Goal: Find specific page/section: Find specific page/section

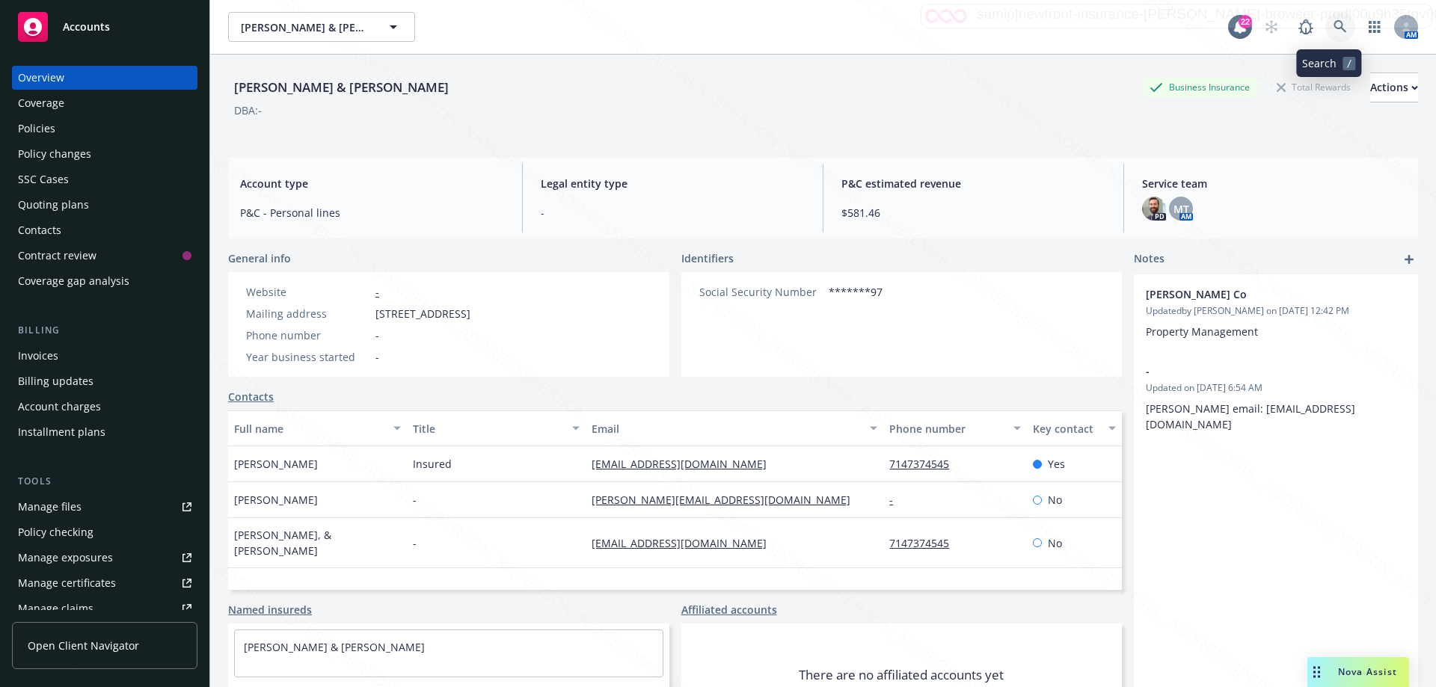
click at [1333, 32] on icon at bounding box center [1339, 26] width 13 height 13
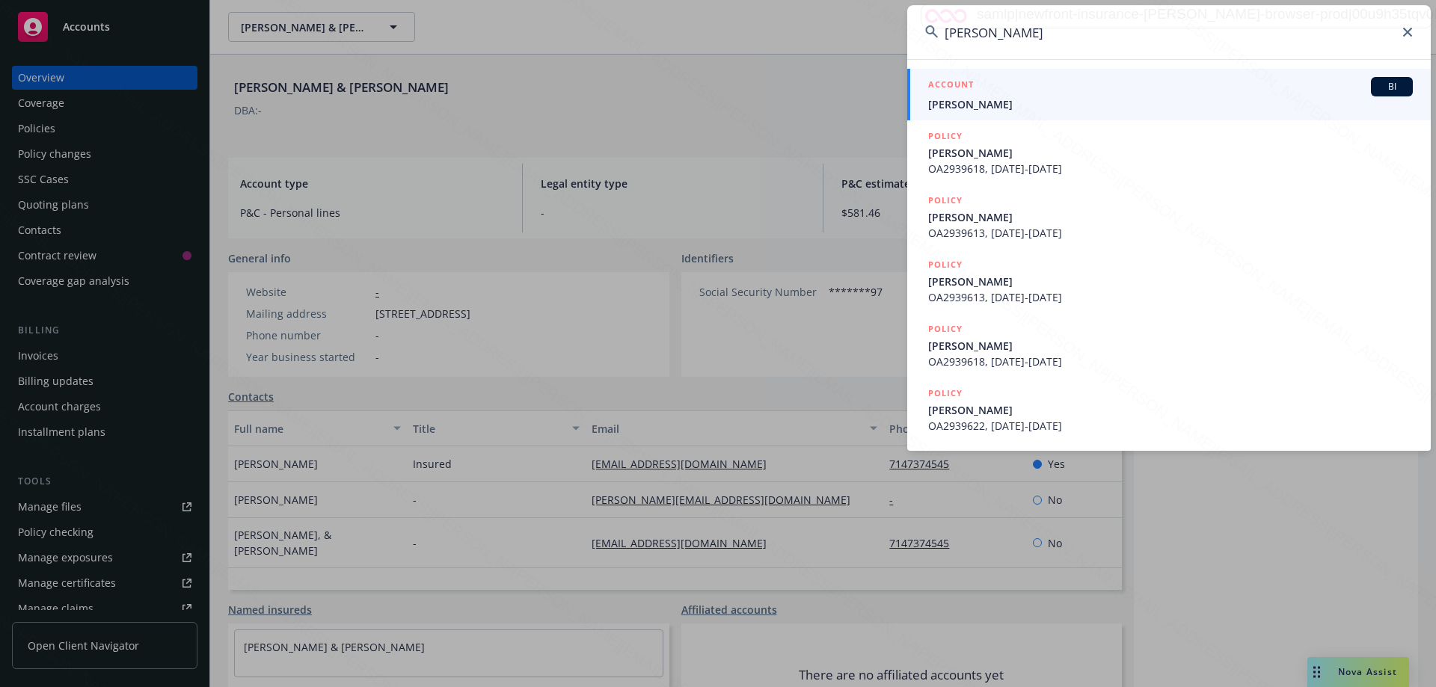
type input "[PERSON_NAME]"
click at [982, 106] on span "[PERSON_NAME]" at bounding box center [1170, 104] width 485 height 16
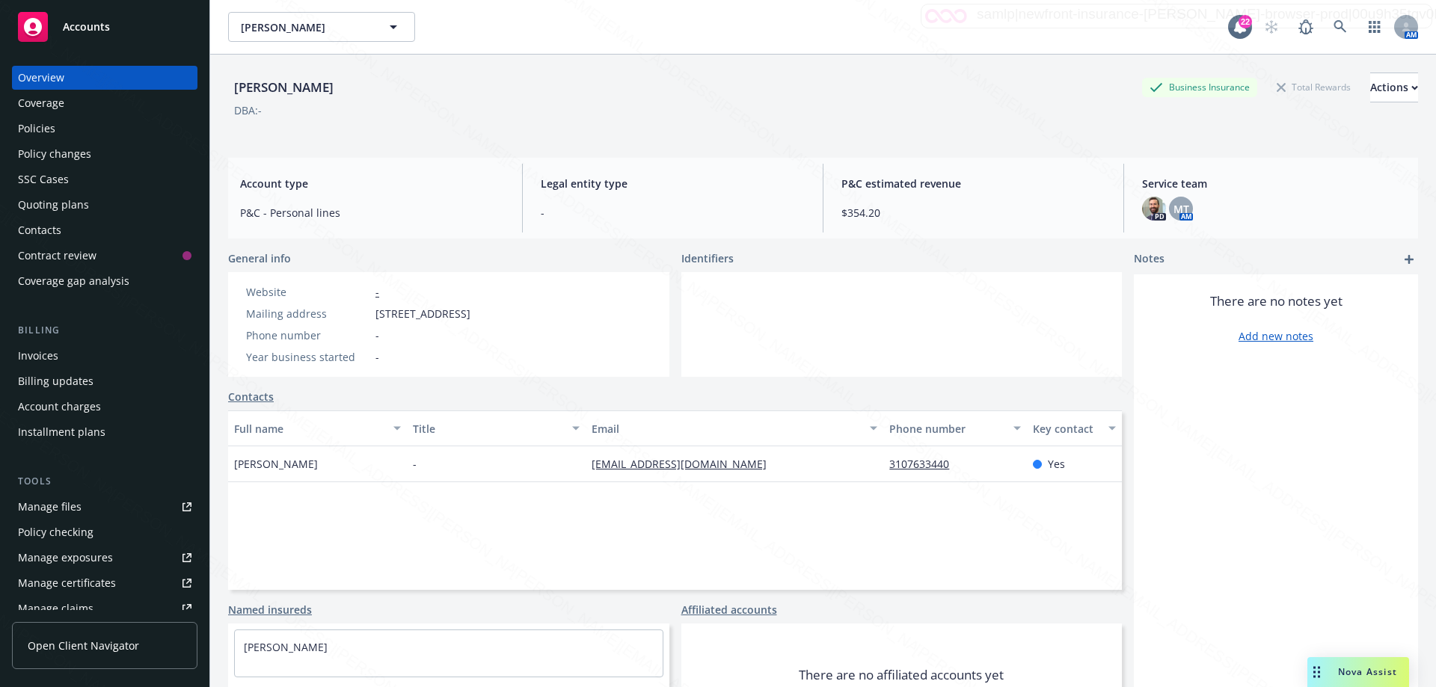
click at [52, 127] on div "Policies" at bounding box center [36, 129] width 37 height 24
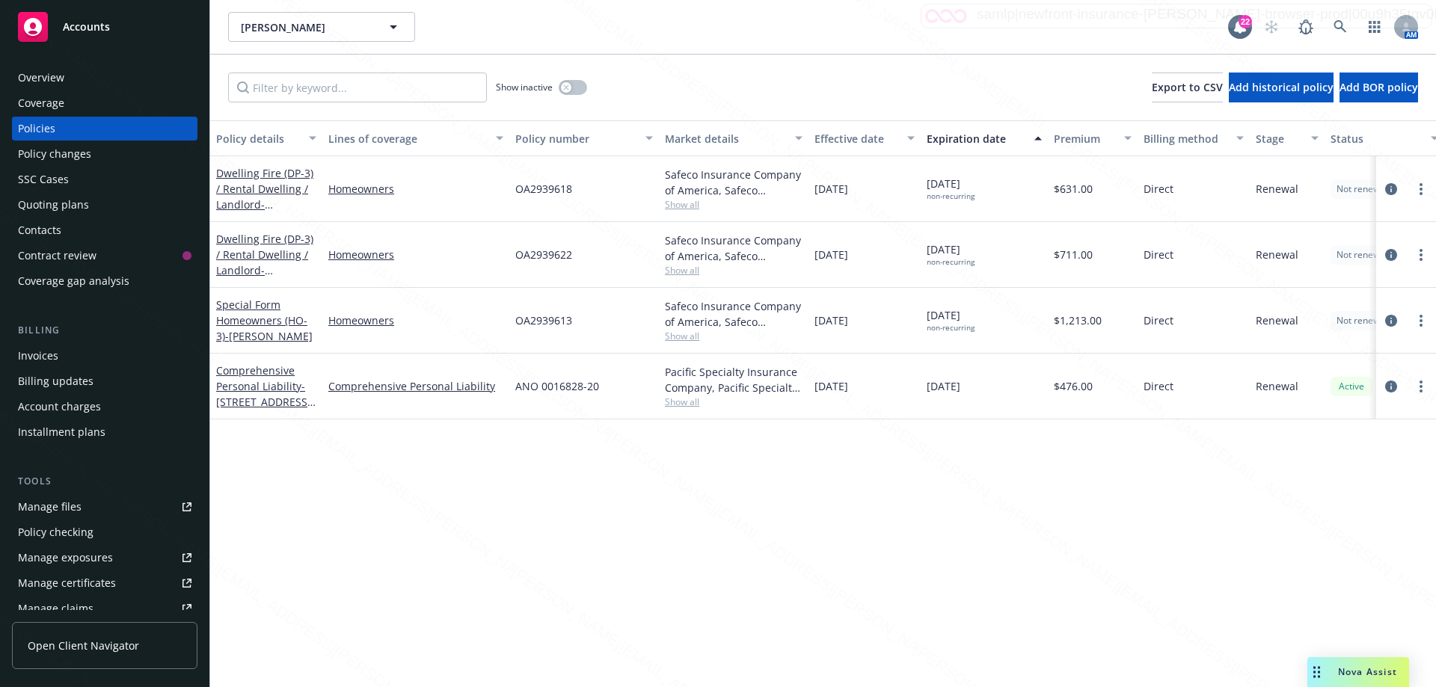
click at [571, 331] on div "OA2939613" at bounding box center [584, 321] width 150 height 66
click at [1336, 22] on icon at bounding box center [1339, 26] width 13 height 13
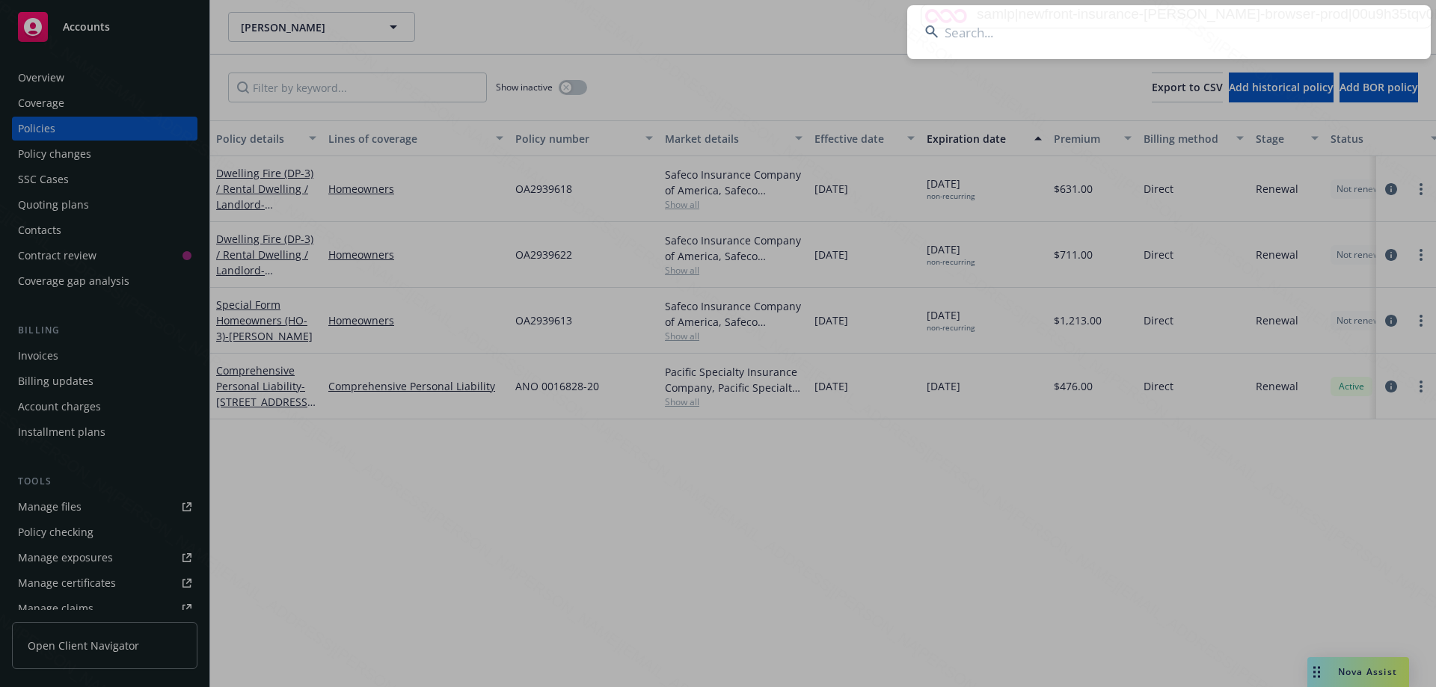
click at [1021, 21] on input at bounding box center [1168, 32] width 523 height 54
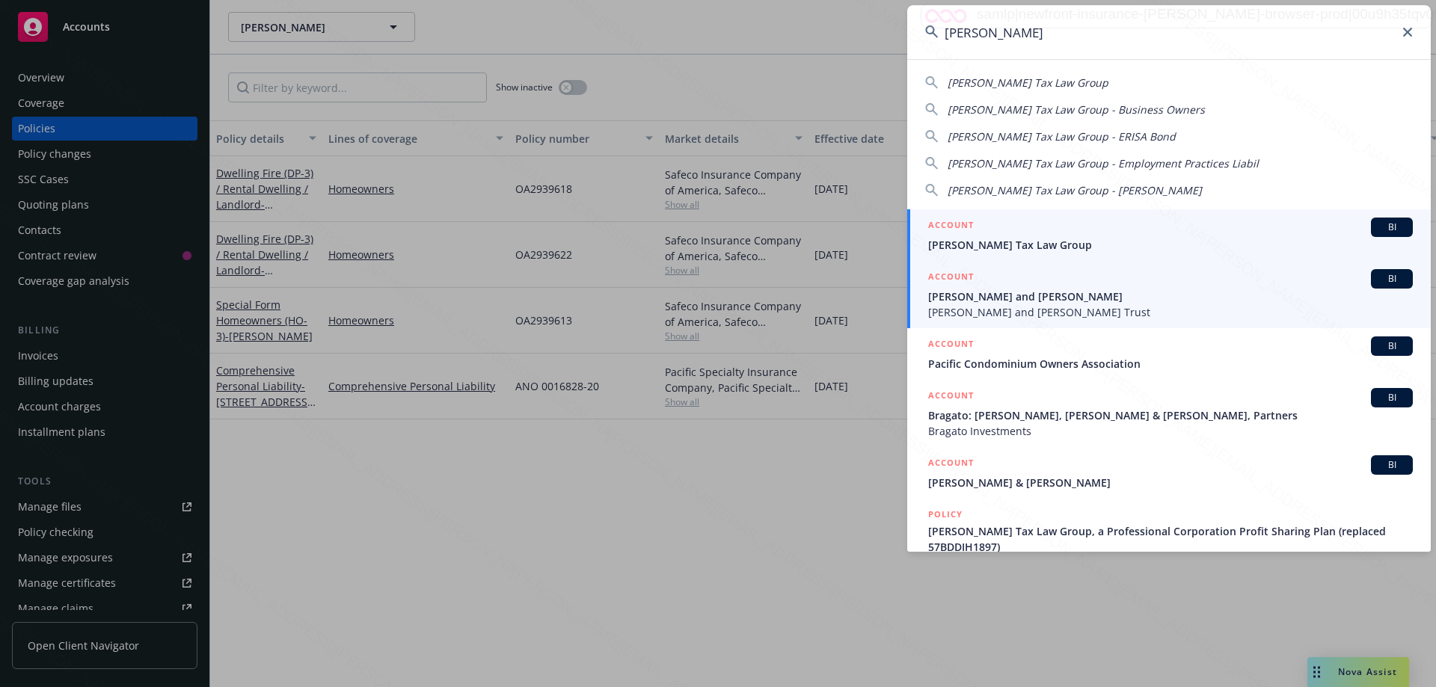
type input "[PERSON_NAME]"
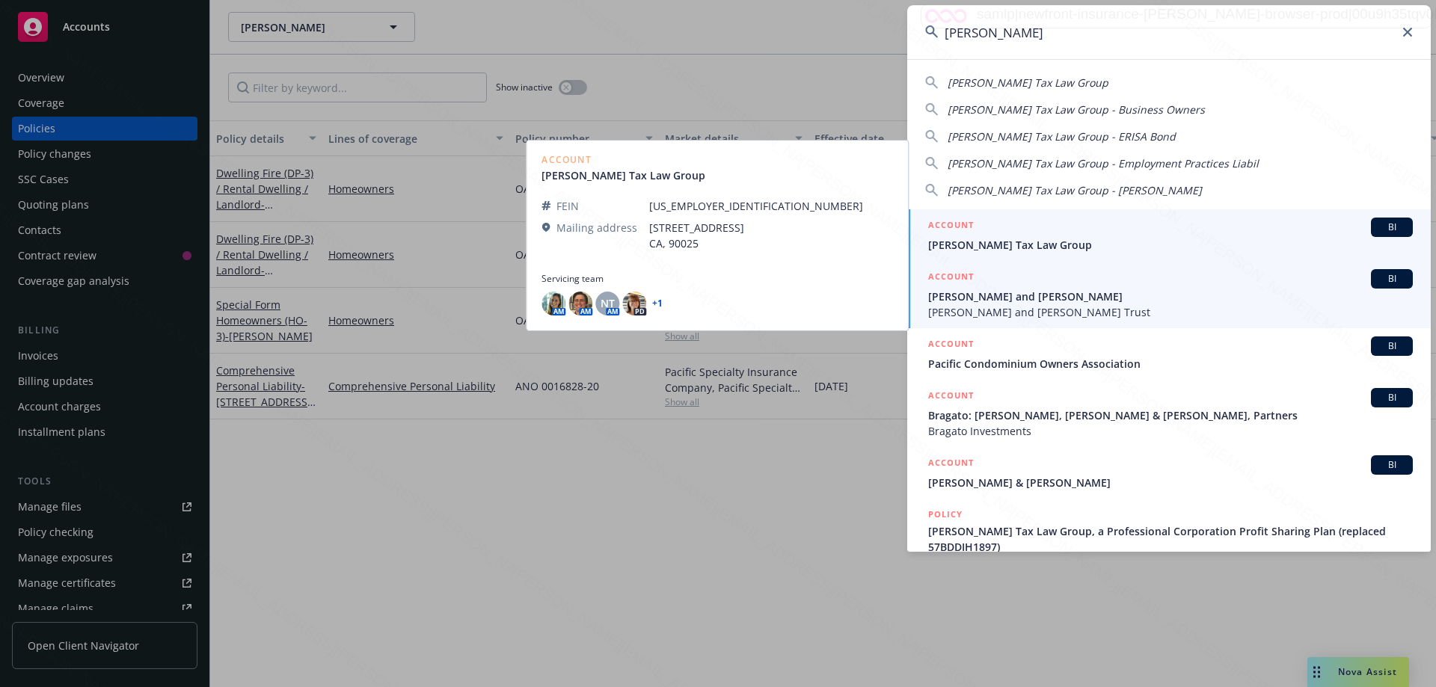
click at [1004, 292] on span "[PERSON_NAME] and [PERSON_NAME]" at bounding box center [1170, 297] width 485 height 16
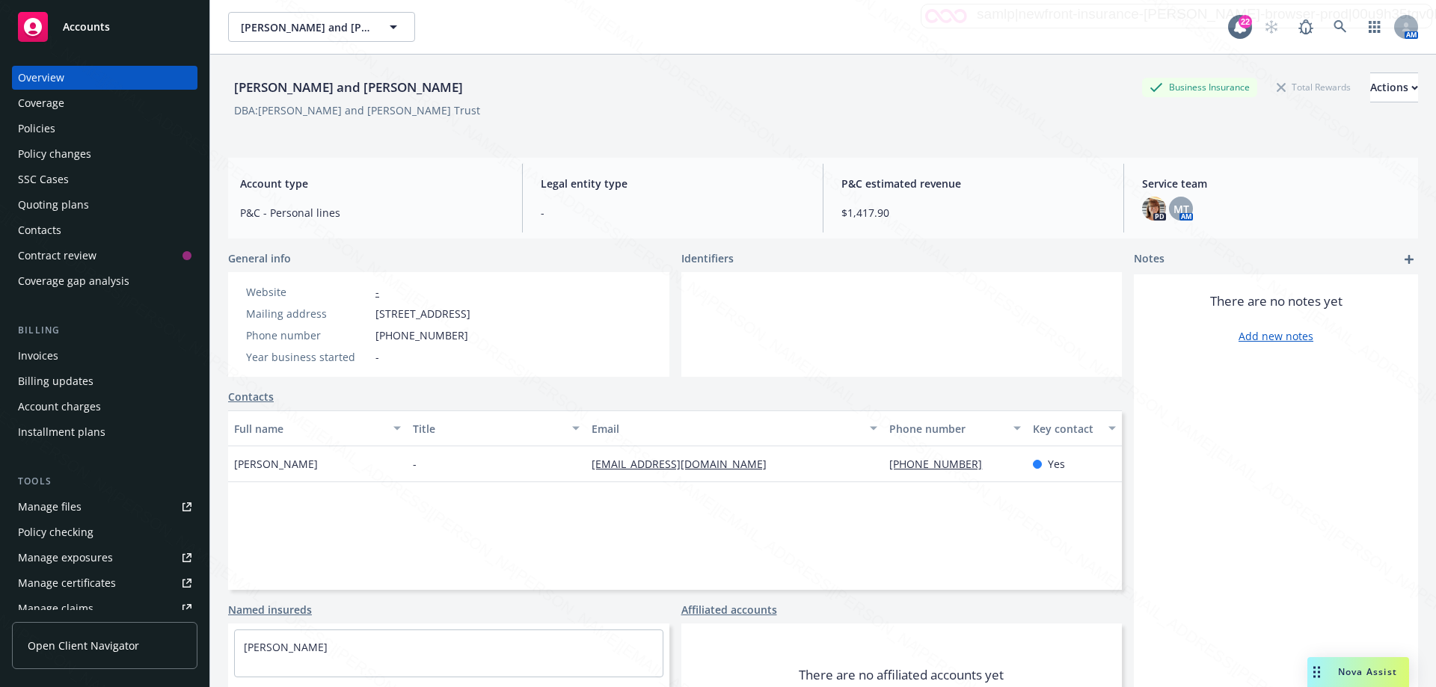
click at [49, 123] on div "Policies" at bounding box center [36, 129] width 37 height 24
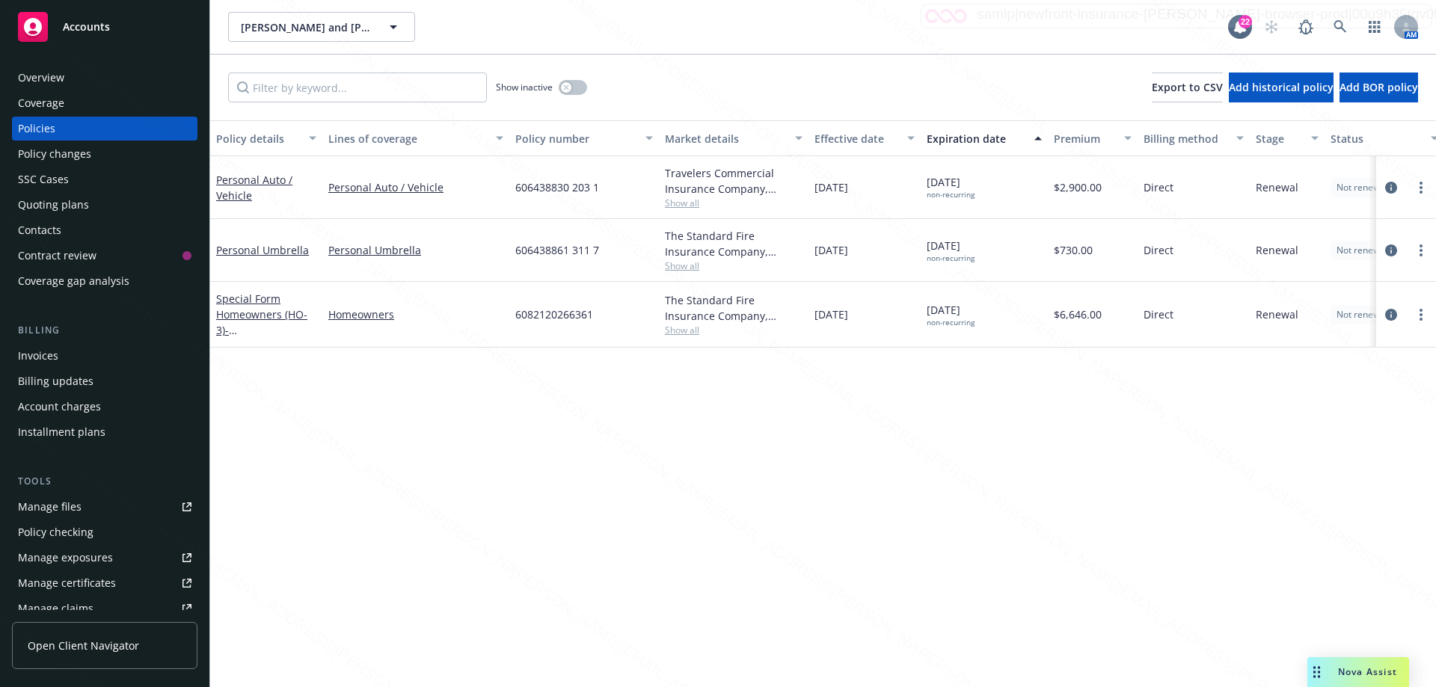
click at [590, 492] on div "Policy details Lines of coverage Policy number Market details Effective date Ex…" at bounding box center [823, 403] width 1226 height 567
